Goal: Navigation & Orientation: Find specific page/section

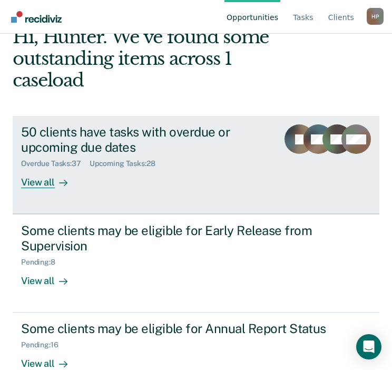
scroll to position [87, 0]
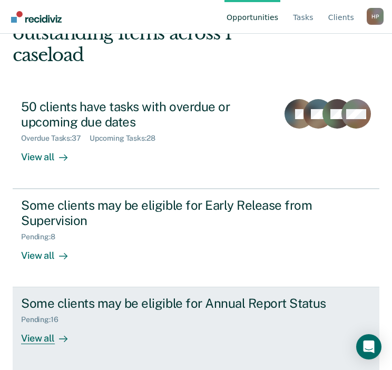
click at [169, 325] on div "Some clients may be eligible for Annual Report Status Pending : 16 View all" at bounding box center [196, 319] width 350 height 48
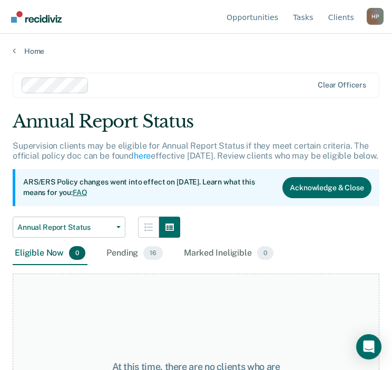
scroll to position [122, 0]
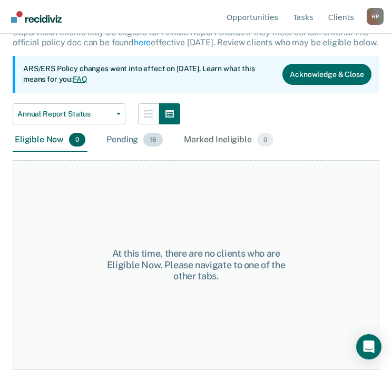
click at [104, 143] on div "Pending 16" at bounding box center [134, 140] width 61 height 23
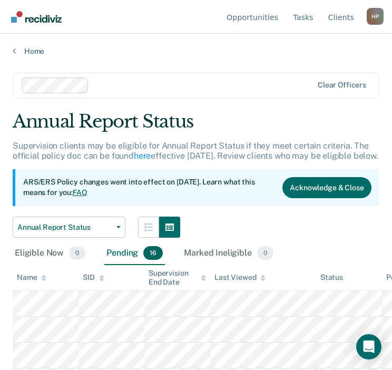
scroll to position [0, 0]
click at [33, 53] on link "Home" at bounding box center [196, 50] width 367 height 9
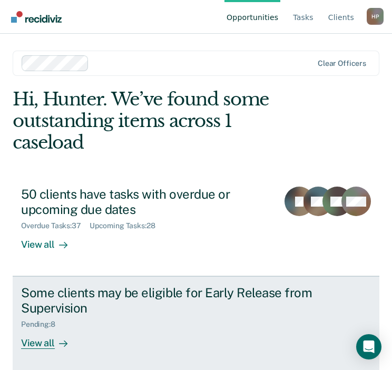
scroll to position [87, 0]
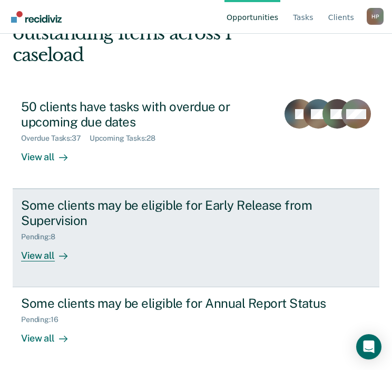
click at [124, 209] on div "Some clients may be eligible for Early Release from Supervision" at bounding box center [183, 213] width 324 height 31
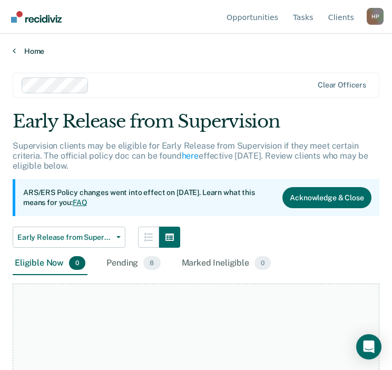
click at [29, 51] on link "Home" at bounding box center [196, 50] width 367 height 9
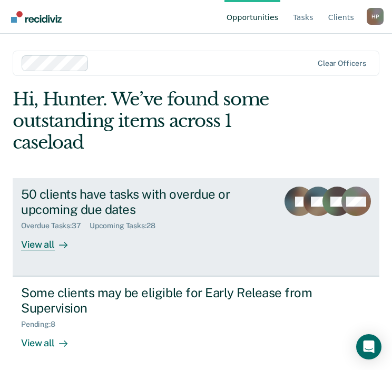
click at [115, 213] on div "50 clients have tasks with overdue or upcoming due dates" at bounding box center [145, 201] width 249 height 31
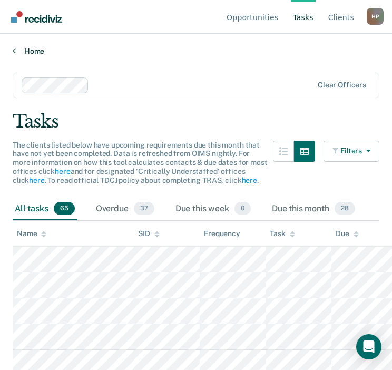
click at [32, 53] on link "Home" at bounding box center [196, 50] width 367 height 9
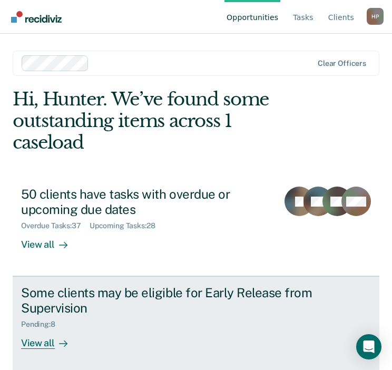
scroll to position [87, 0]
